Goal: Information Seeking & Learning: Learn about a topic

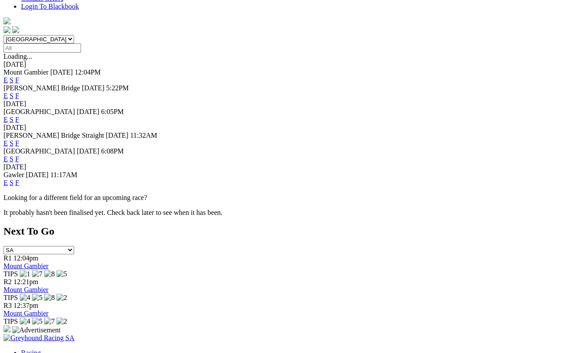
scroll to position [251, 0]
click at [8, 179] on link "E" at bounding box center [6, 182] width 4 height 7
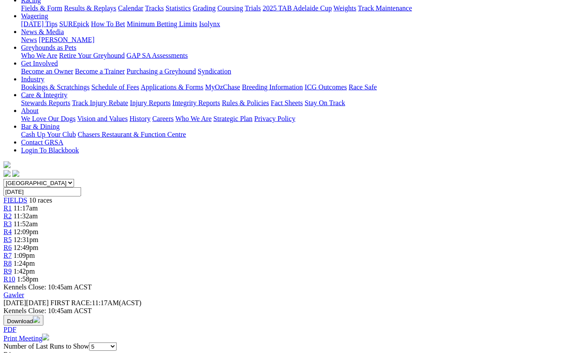
scroll to position [106, 0]
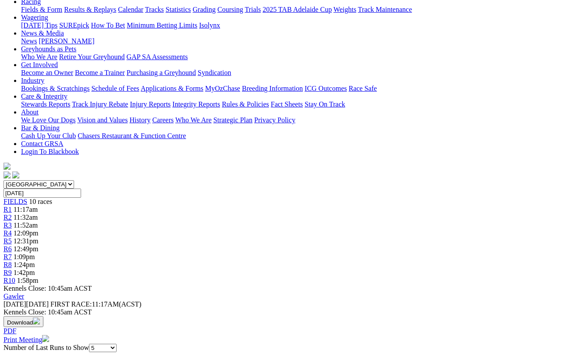
click at [12, 221] on span "R3" at bounding box center [8, 224] width 8 height 7
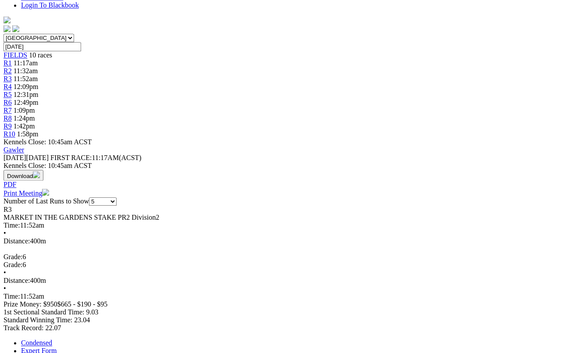
scroll to position [254, 0]
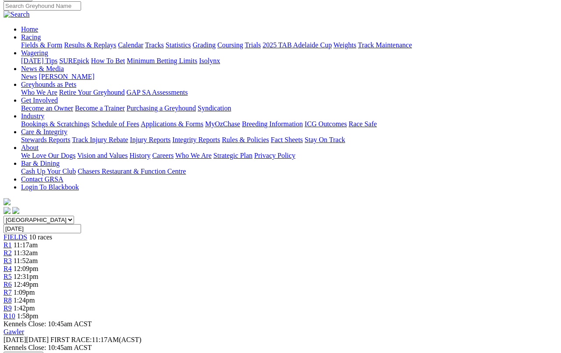
scroll to position [0, 0]
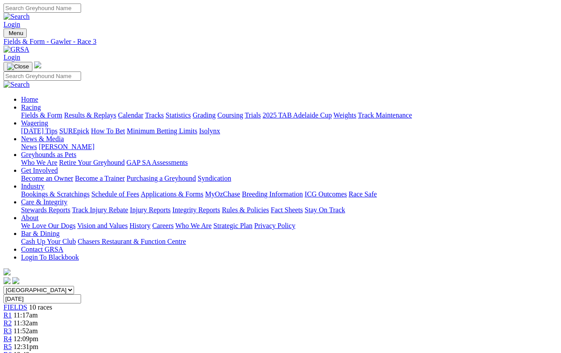
click at [27, 303] on span "FIELDS" at bounding box center [16, 306] width 24 height 7
click at [31, 111] on link "Fields & Form" at bounding box center [41, 114] width 41 height 7
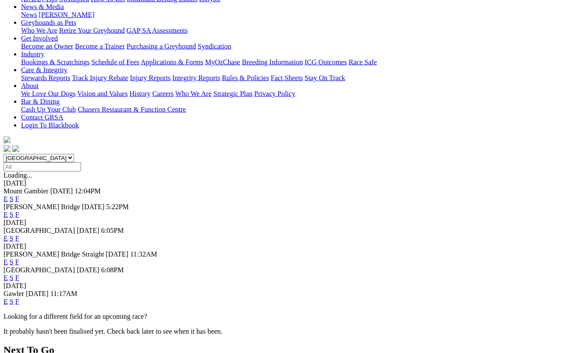
scroll to position [132, 0]
click at [19, 274] on link "F" at bounding box center [17, 277] width 4 height 7
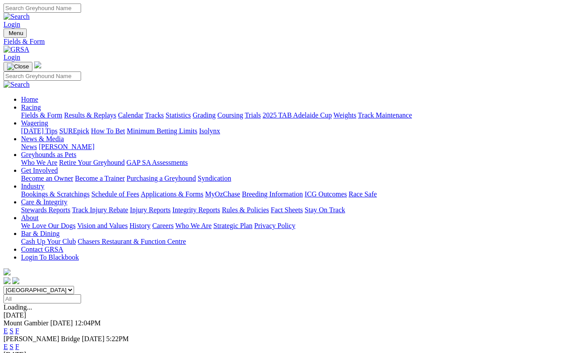
scroll to position [151, 0]
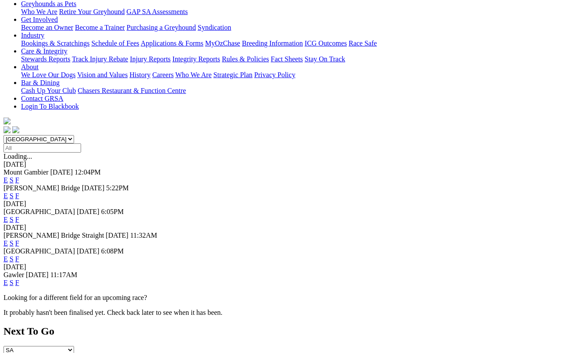
click at [19, 239] on link "F" at bounding box center [17, 242] width 4 height 7
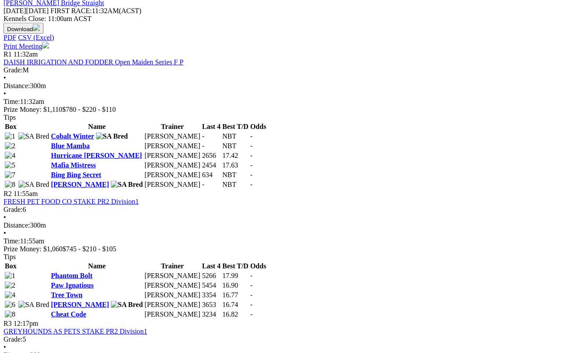
scroll to position [391, 0]
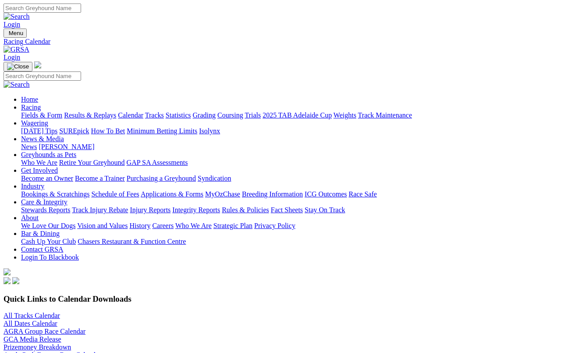
scroll to position [3, 0]
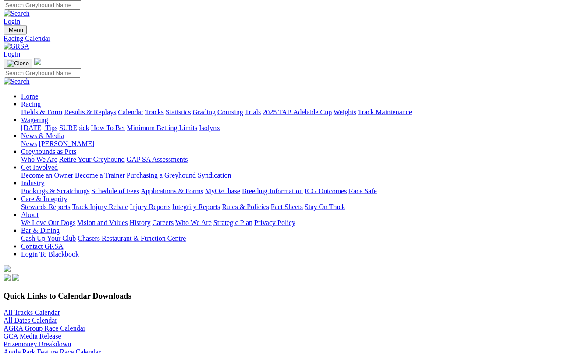
click at [43, 309] on link "All Tracks Calendar" at bounding box center [32, 312] width 57 height 7
